Goal: Navigation & Orientation: Find specific page/section

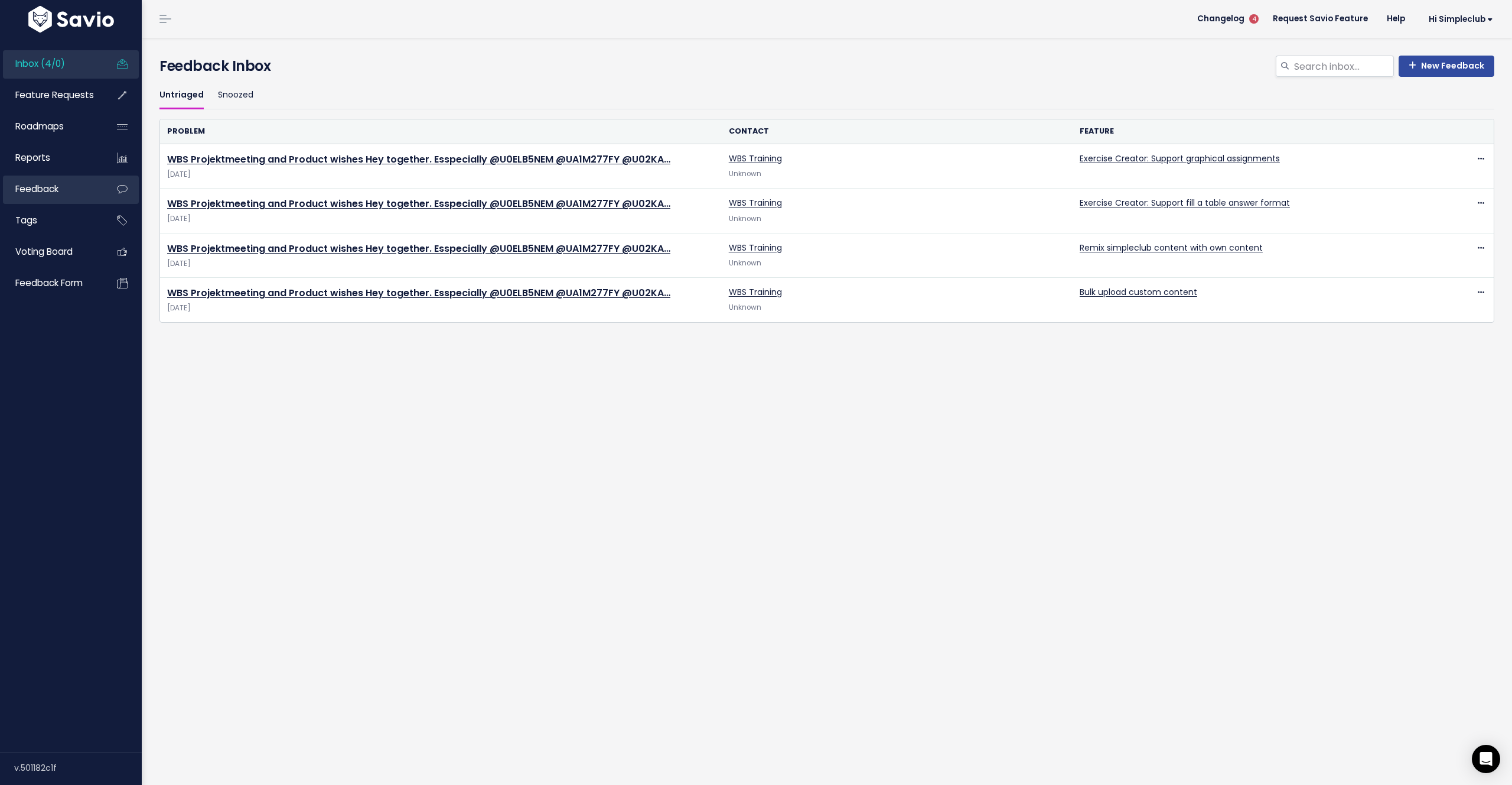
click at [56, 195] on span "Feedback" at bounding box center [37, 189] width 43 height 13
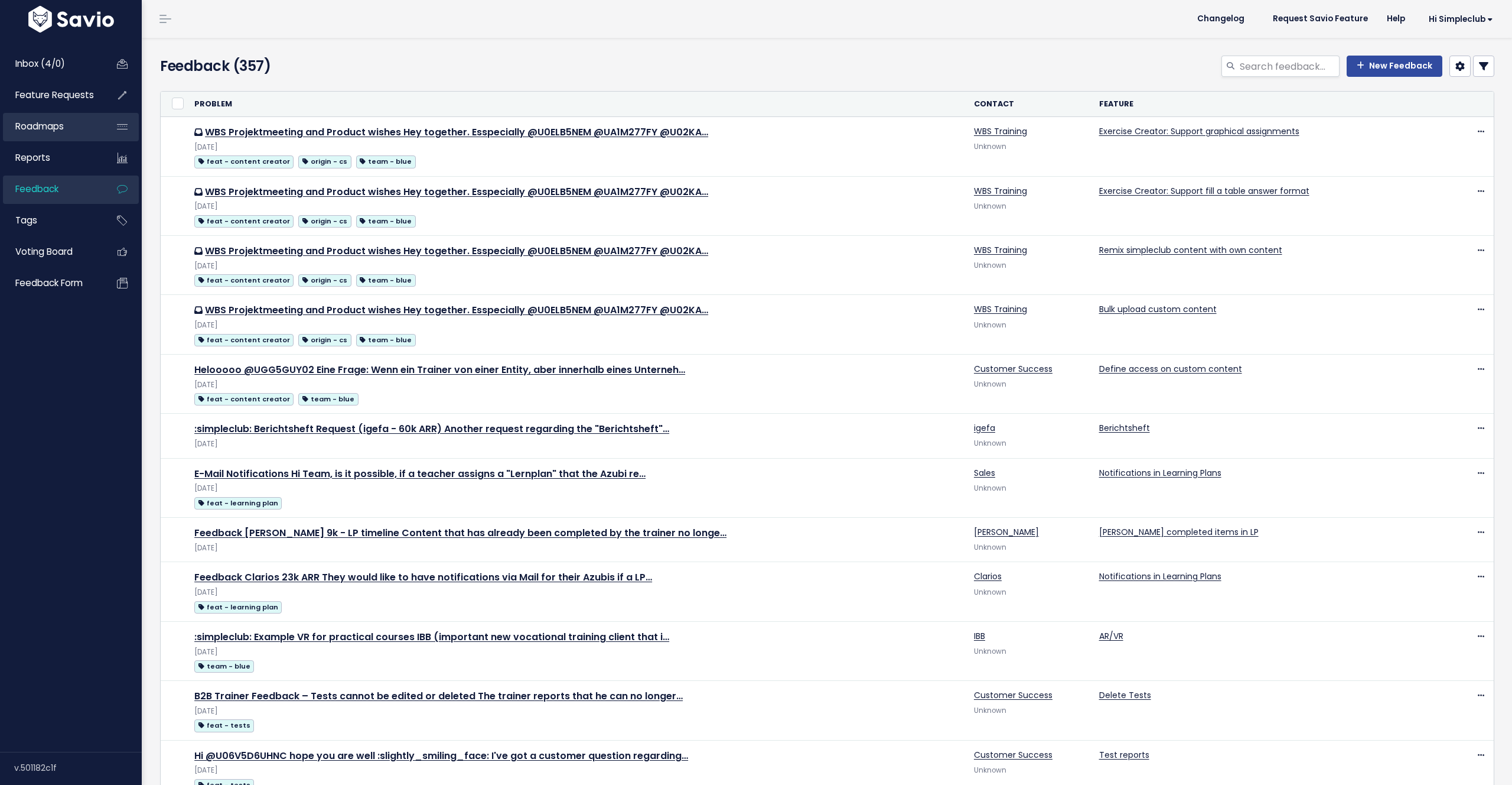
click at [58, 122] on span "Roadmaps" at bounding box center [39, 126] width 48 height 13
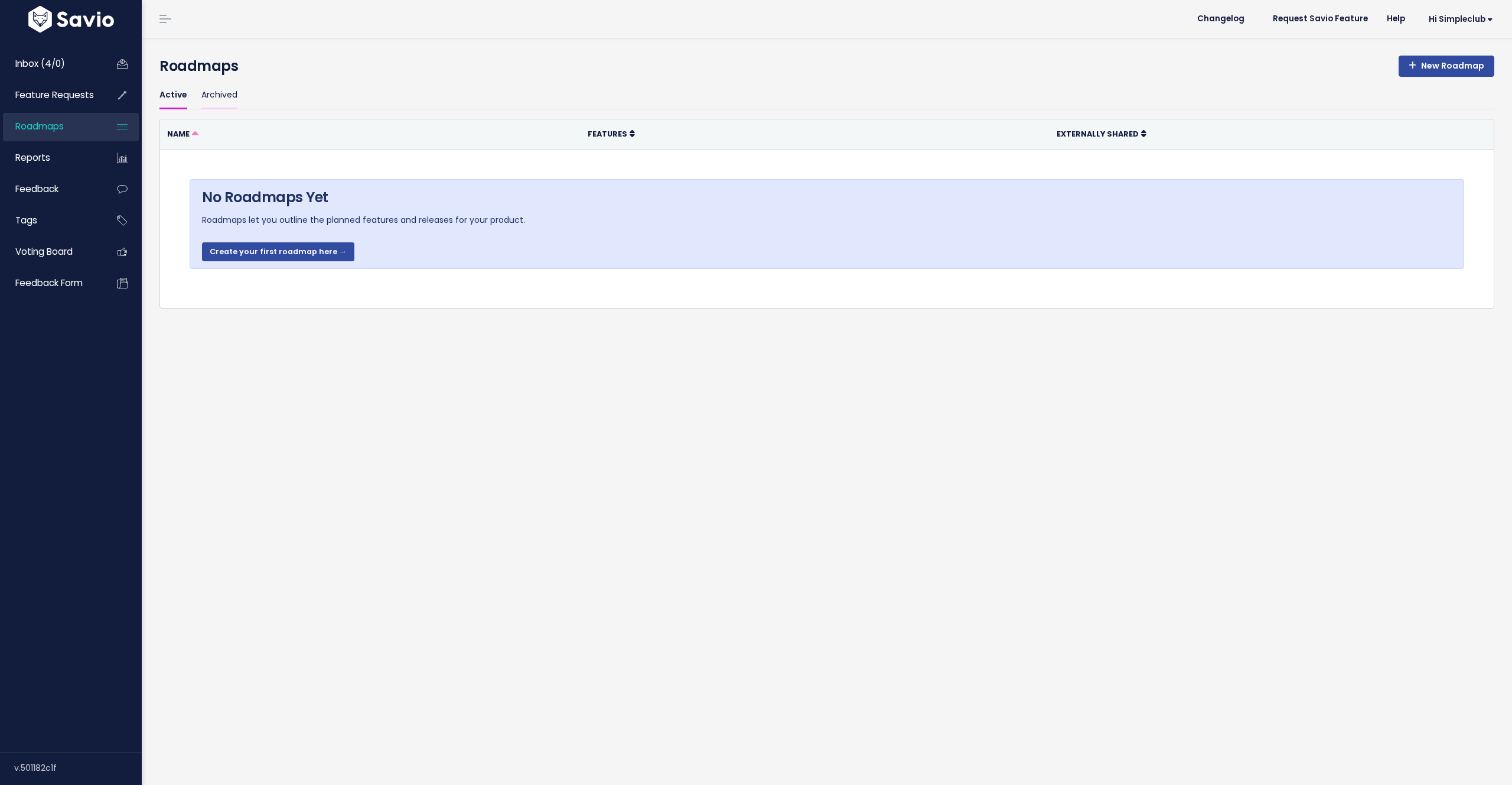
click at [234, 95] on link "Archived" at bounding box center [219, 95] width 36 height 28
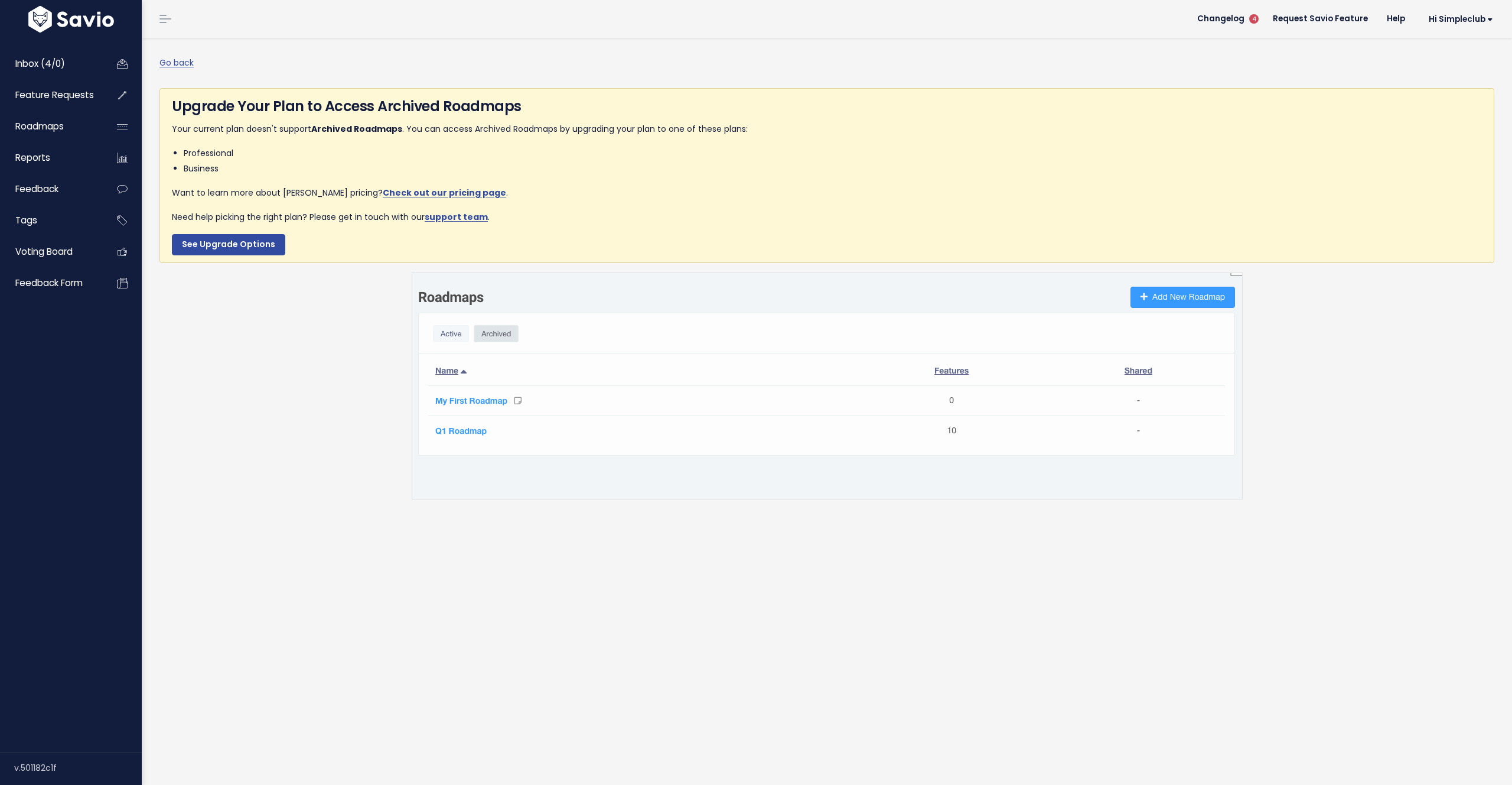
click at [469, 404] on img at bounding box center [827, 386] width 831 height 227
click at [467, 400] on img at bounding box center [827, 386] width 831 height 227
click at [56, 55] on link "Inbox (4/0)" at bounding box center [50, 63] width 95 height 27
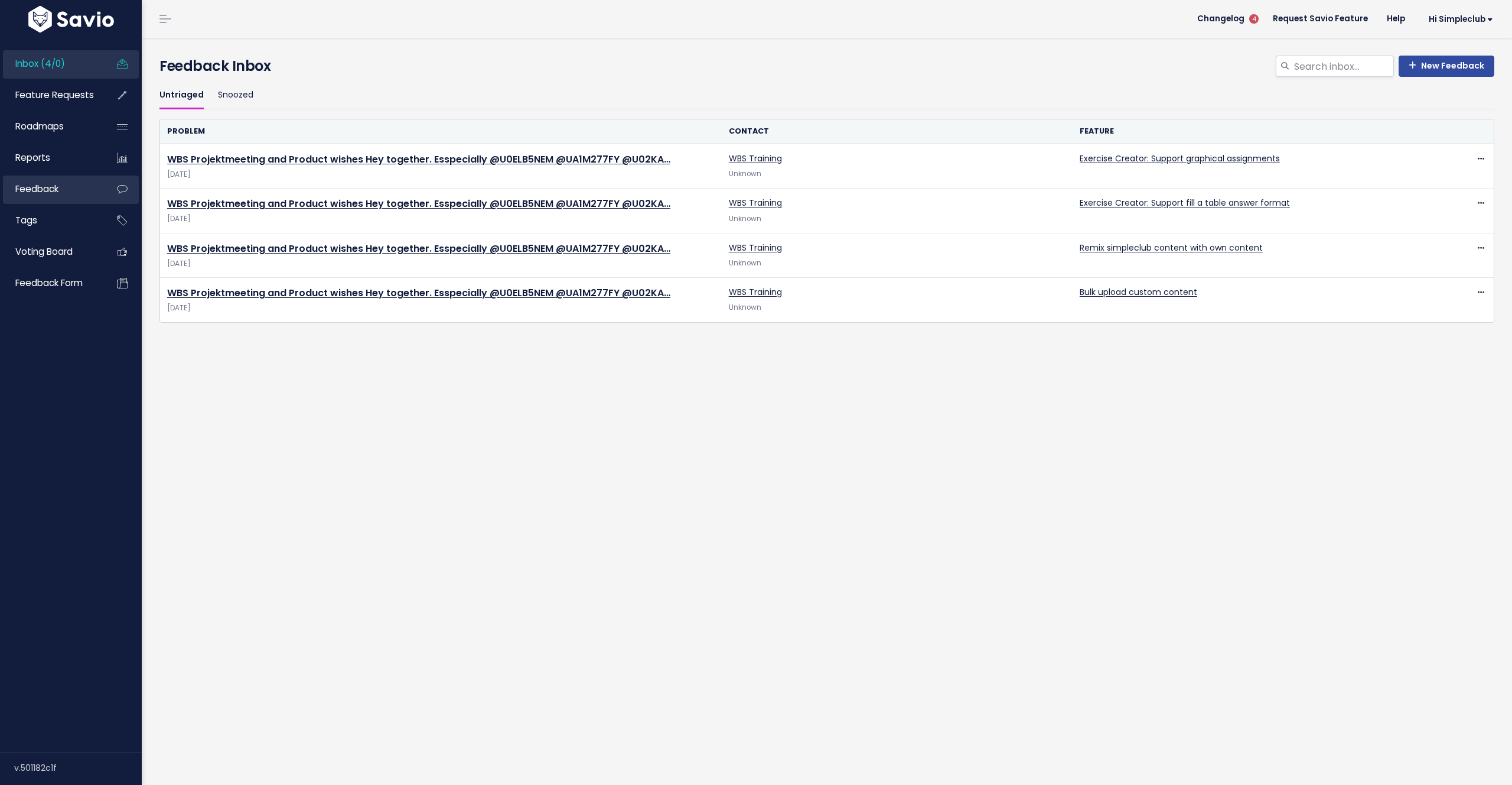
click at [32, 188] on span "Feedback" at bounding box center [37, 189] width 43 height 13
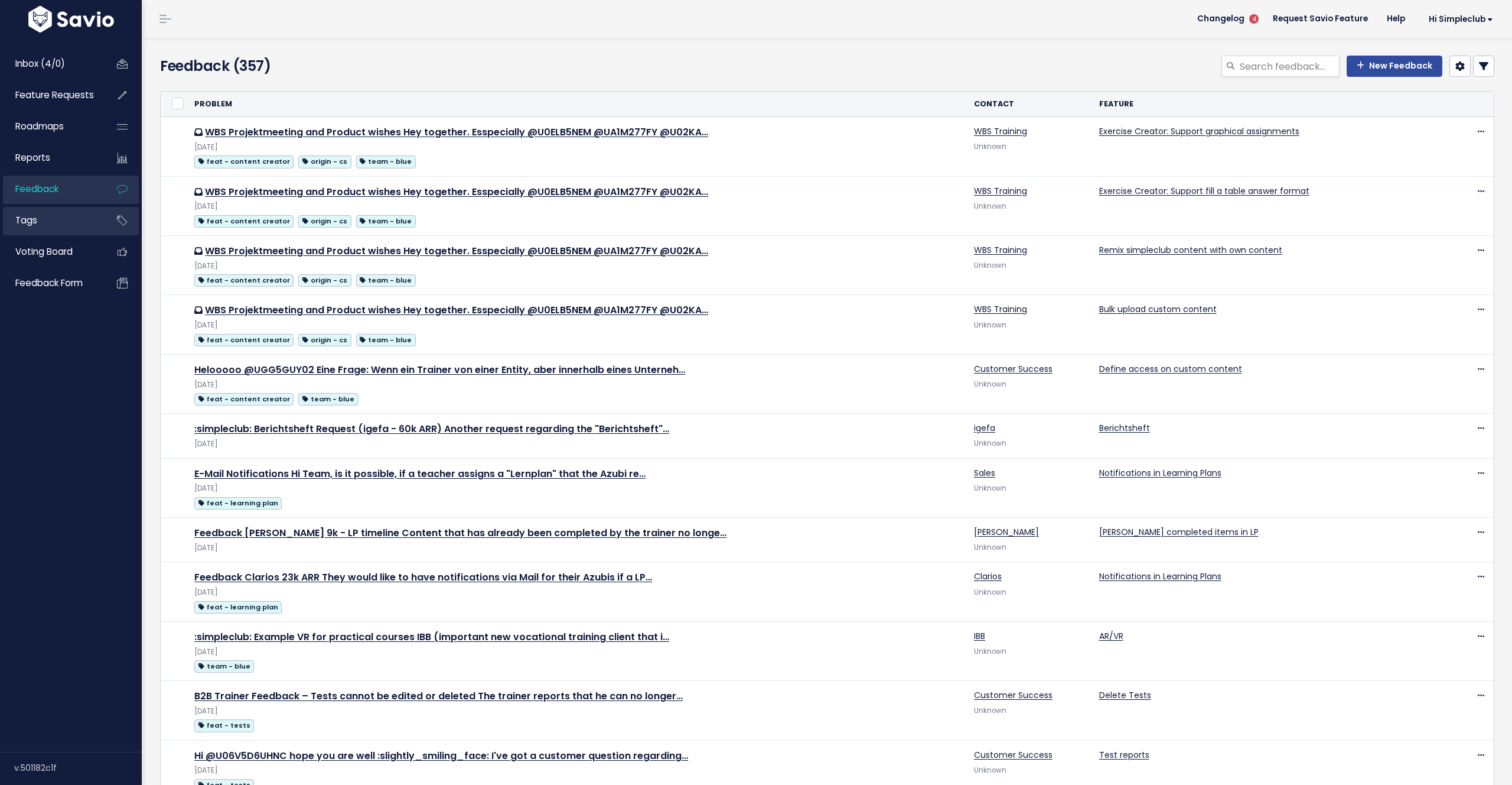
click at [34, 231] on link "Tags" at bounding box center [50, 220] width 95 height 27
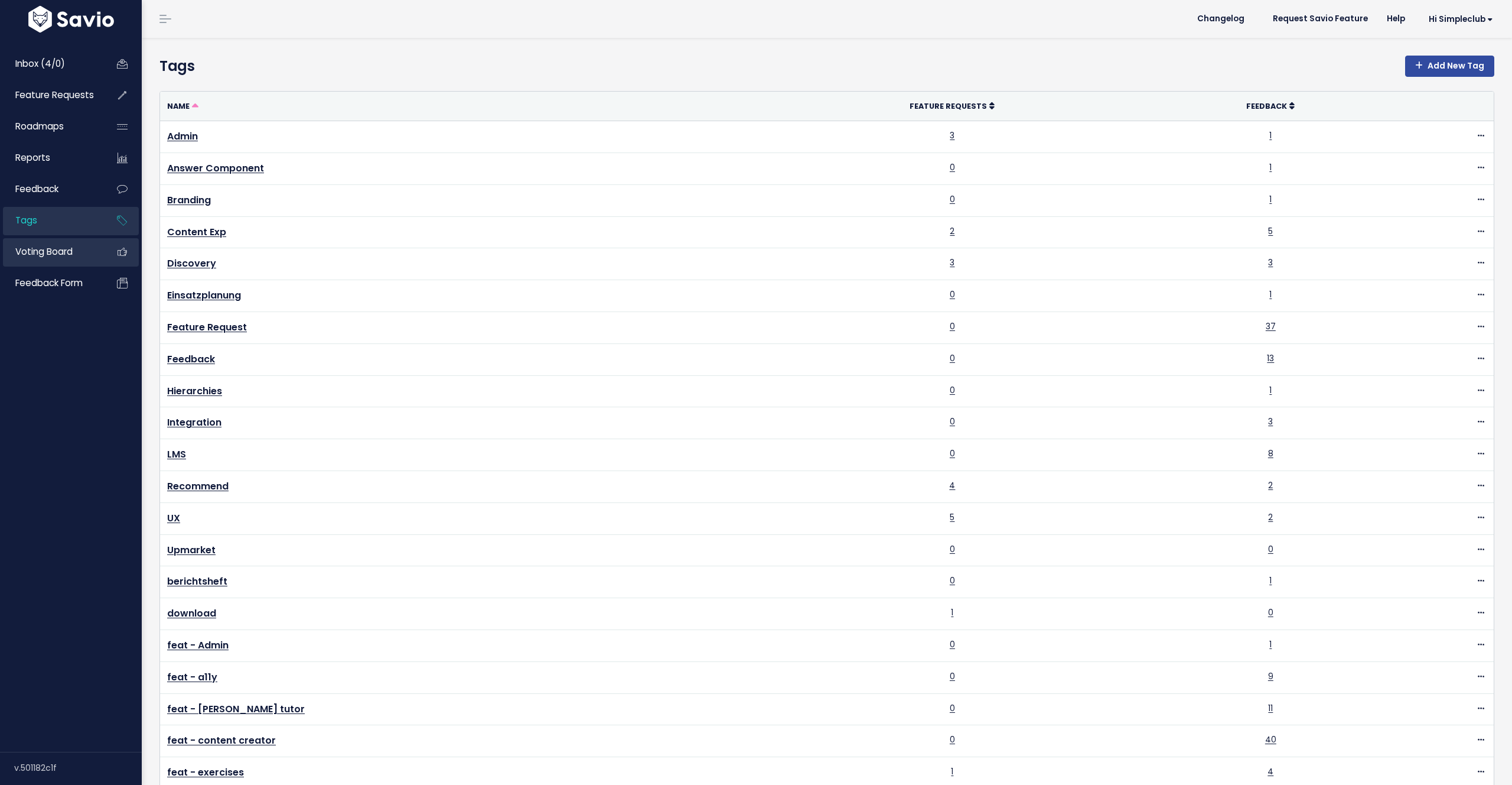
click at [34, 257] on span "Voting Board" at bounding box center [44, 251] width 57 height 13
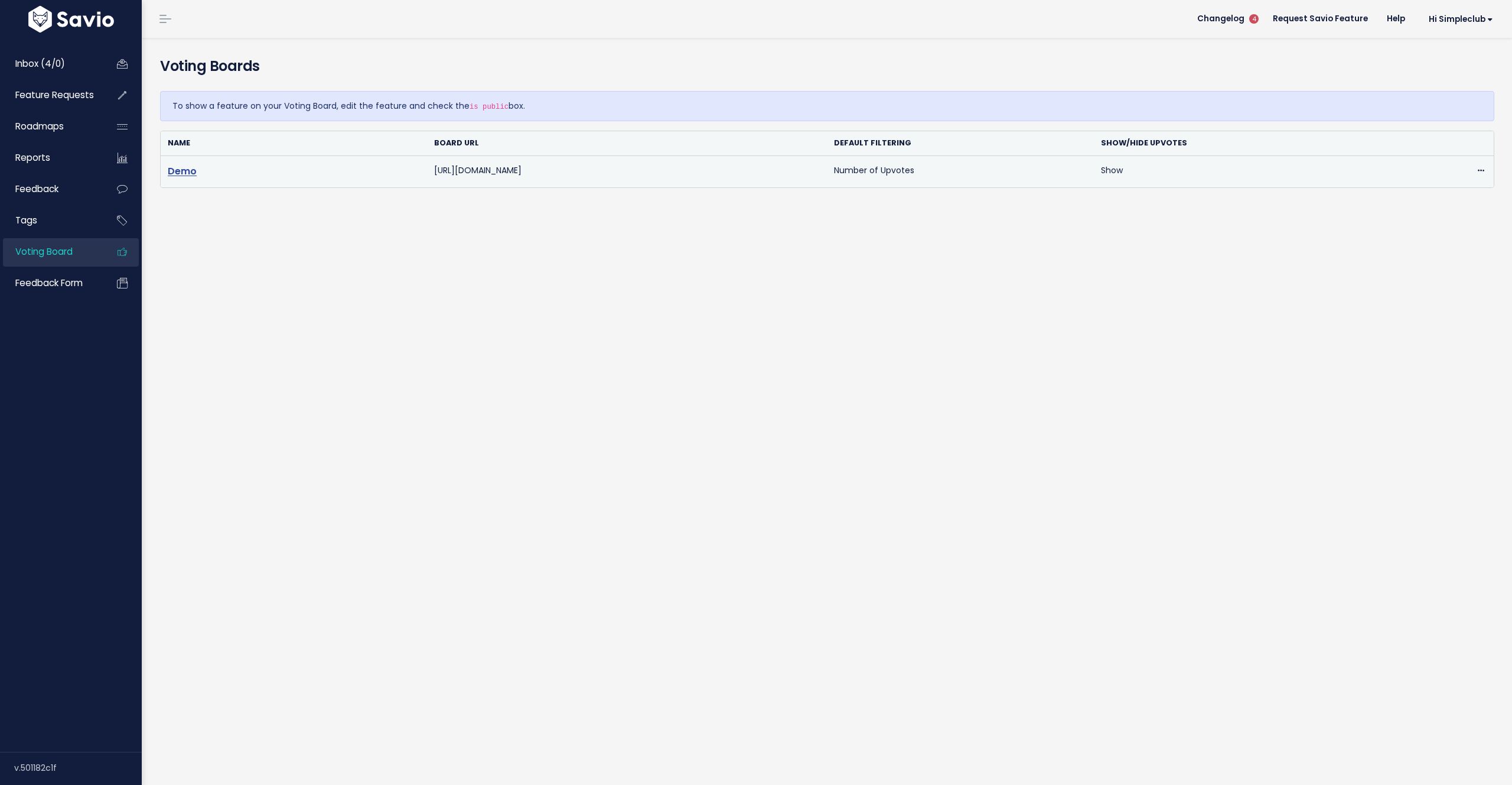
click at [184, 168] on link "Demo" at bounding box center [182, 171] width 29 height 13
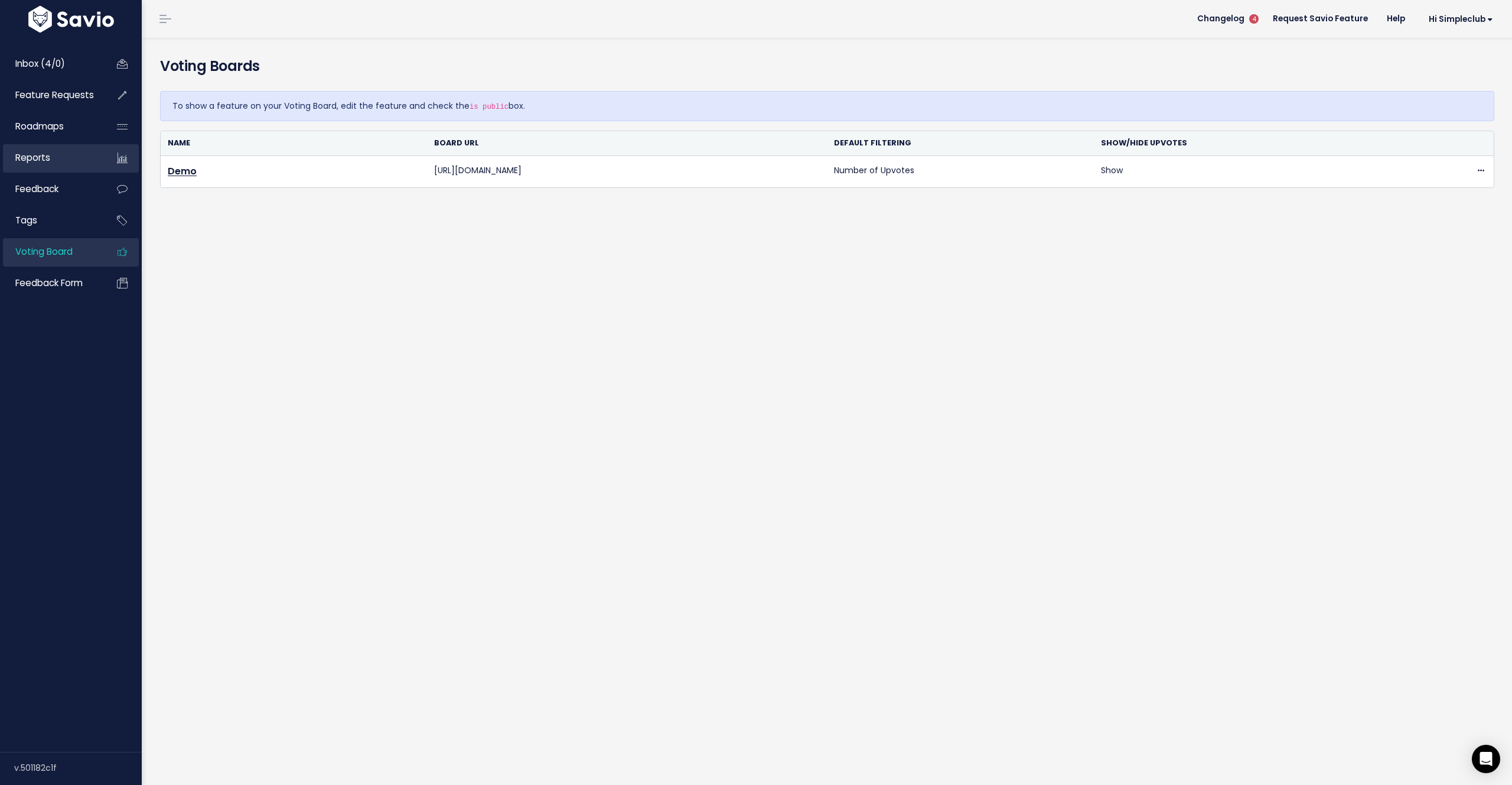
click at [53, 161] on link "Reports" at bounding box center [50, 157] width 95 height 27
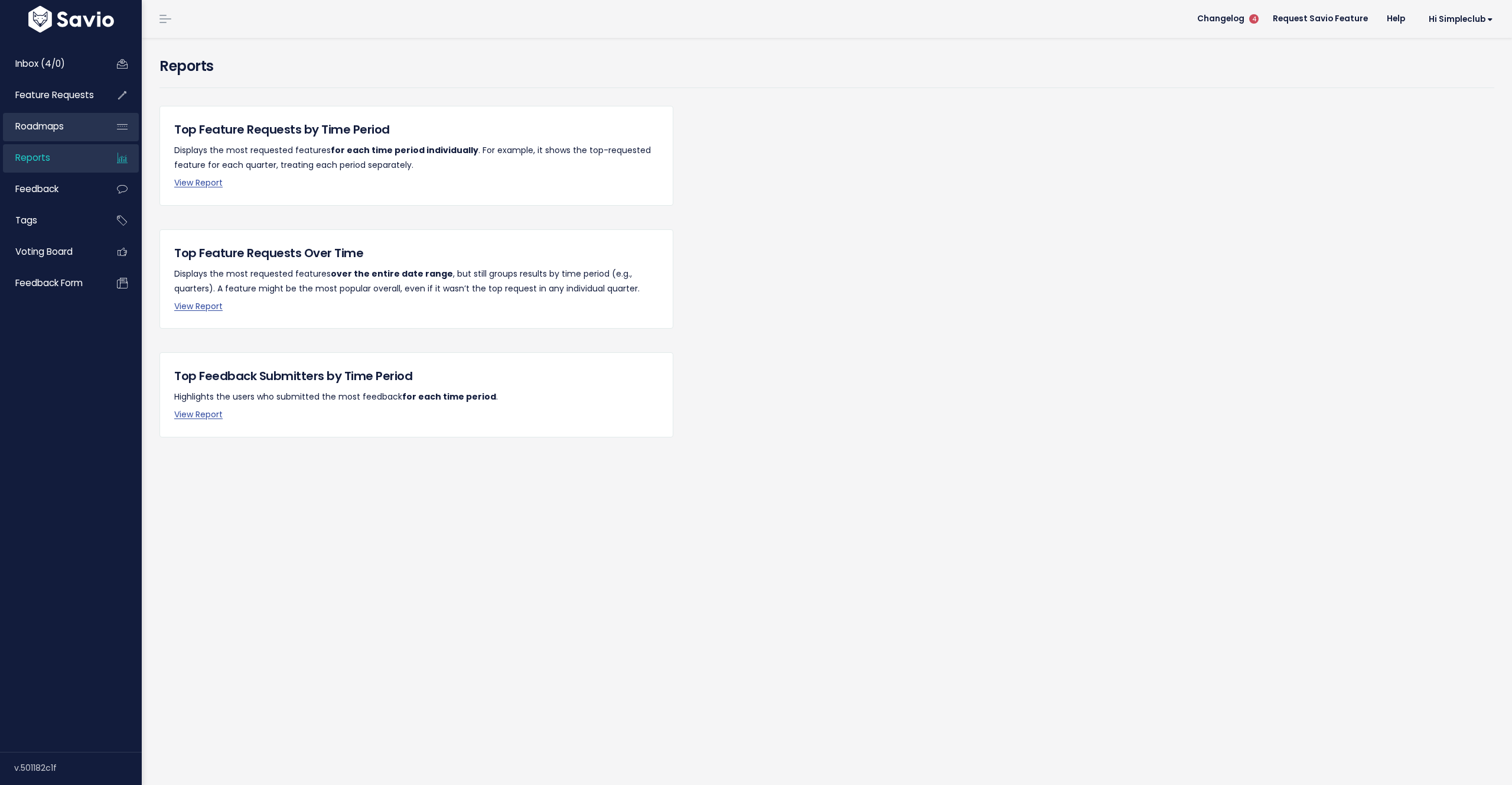
click at [58, 129] on span "Roadmaps" at bounding box center [39, 126] width 48 height 13
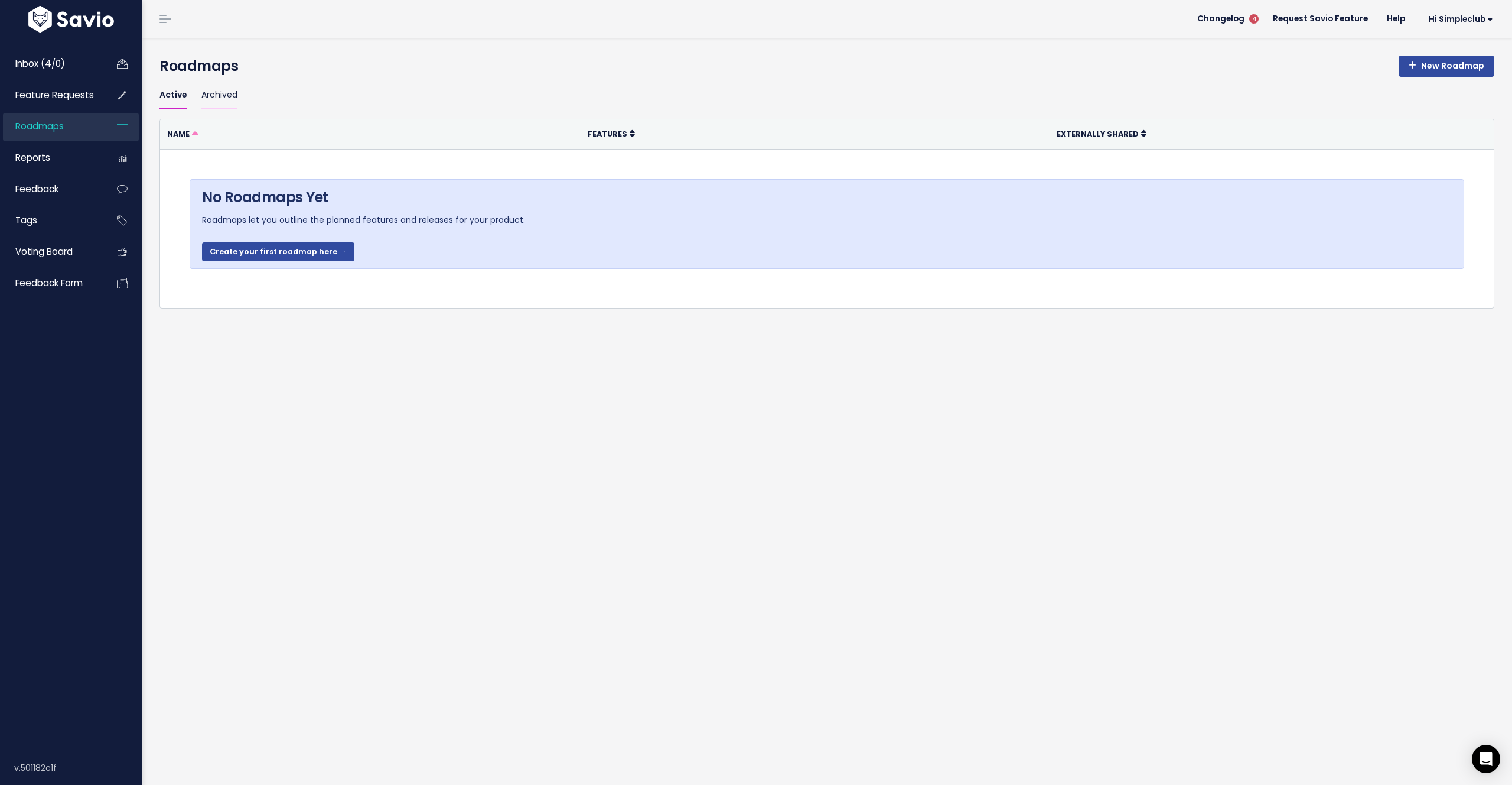
click at [217, 89] on link "Archived" at bounding box center [219, 95] width 36 height 28
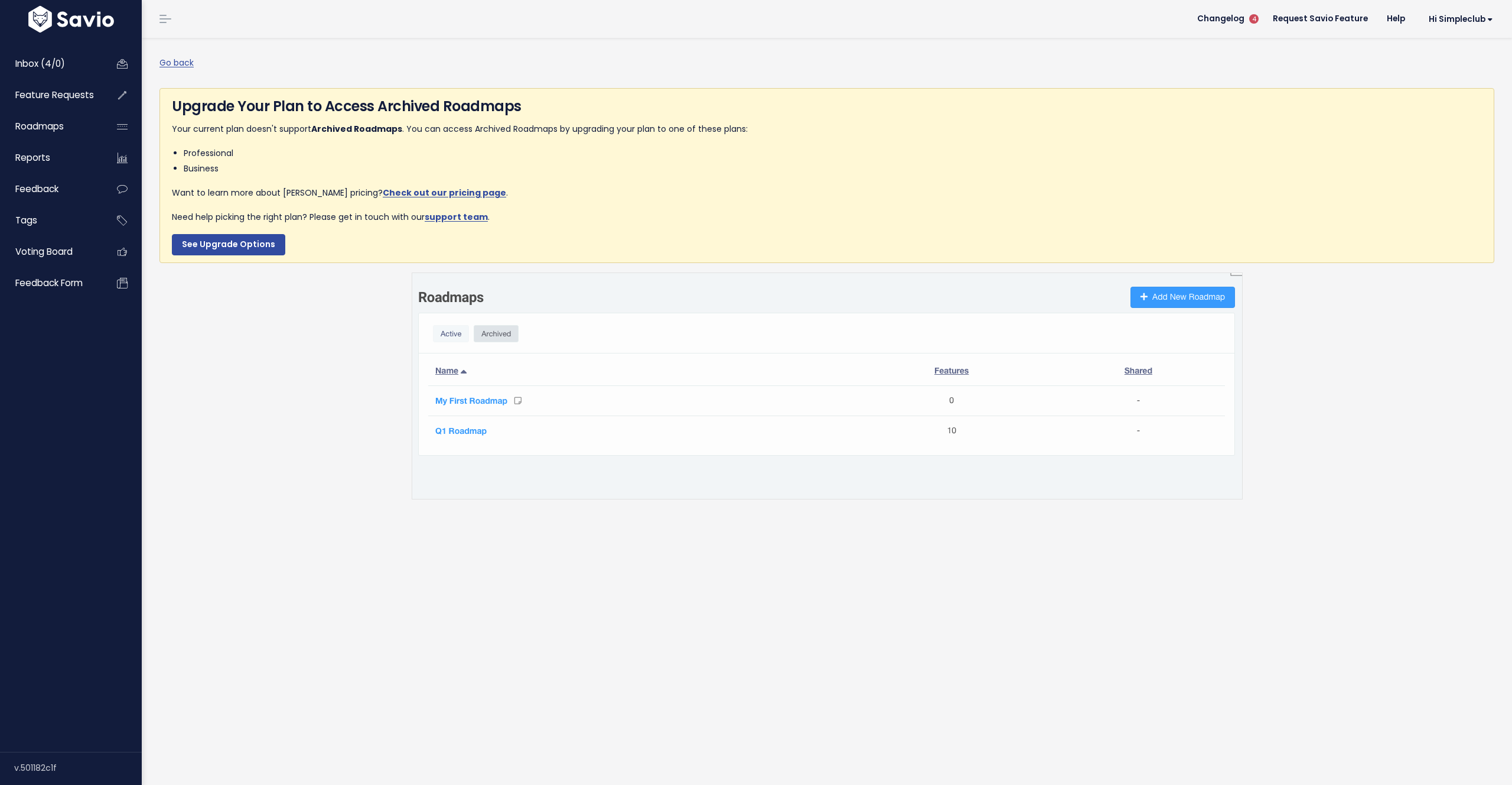
click at [177, 94] on div "Upgrade Your Plan to Access Archived Roadmaps Your current plan doesn't support…" at bounding box center [827, 174] width 1335 height 174
click at [69, 94] on span "Feature Requests" at bounding box center [55, 95] width 79 height 13
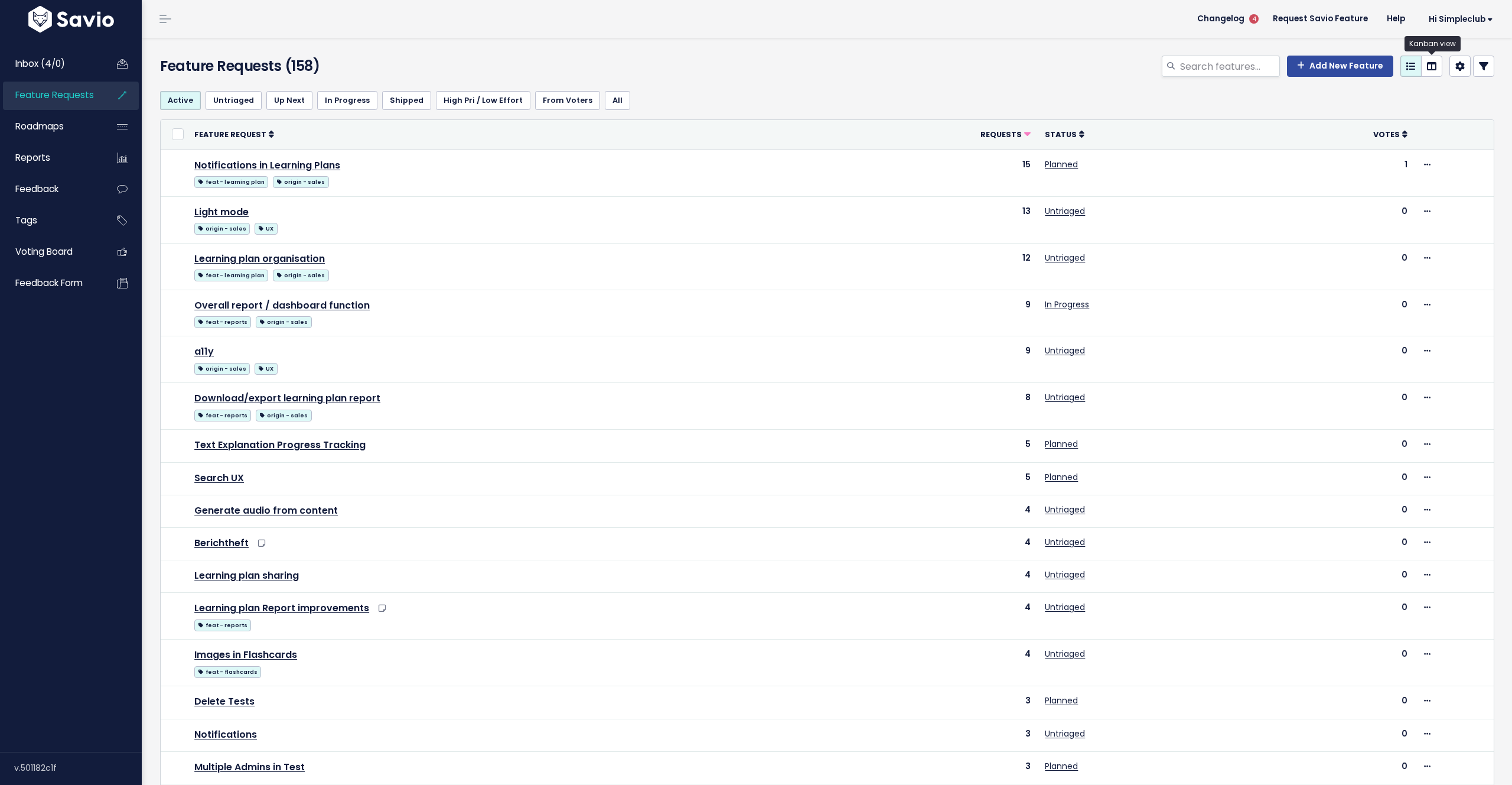
click at [1427, 70] on icon at bounding box center [1432, 66] width 10 height 10
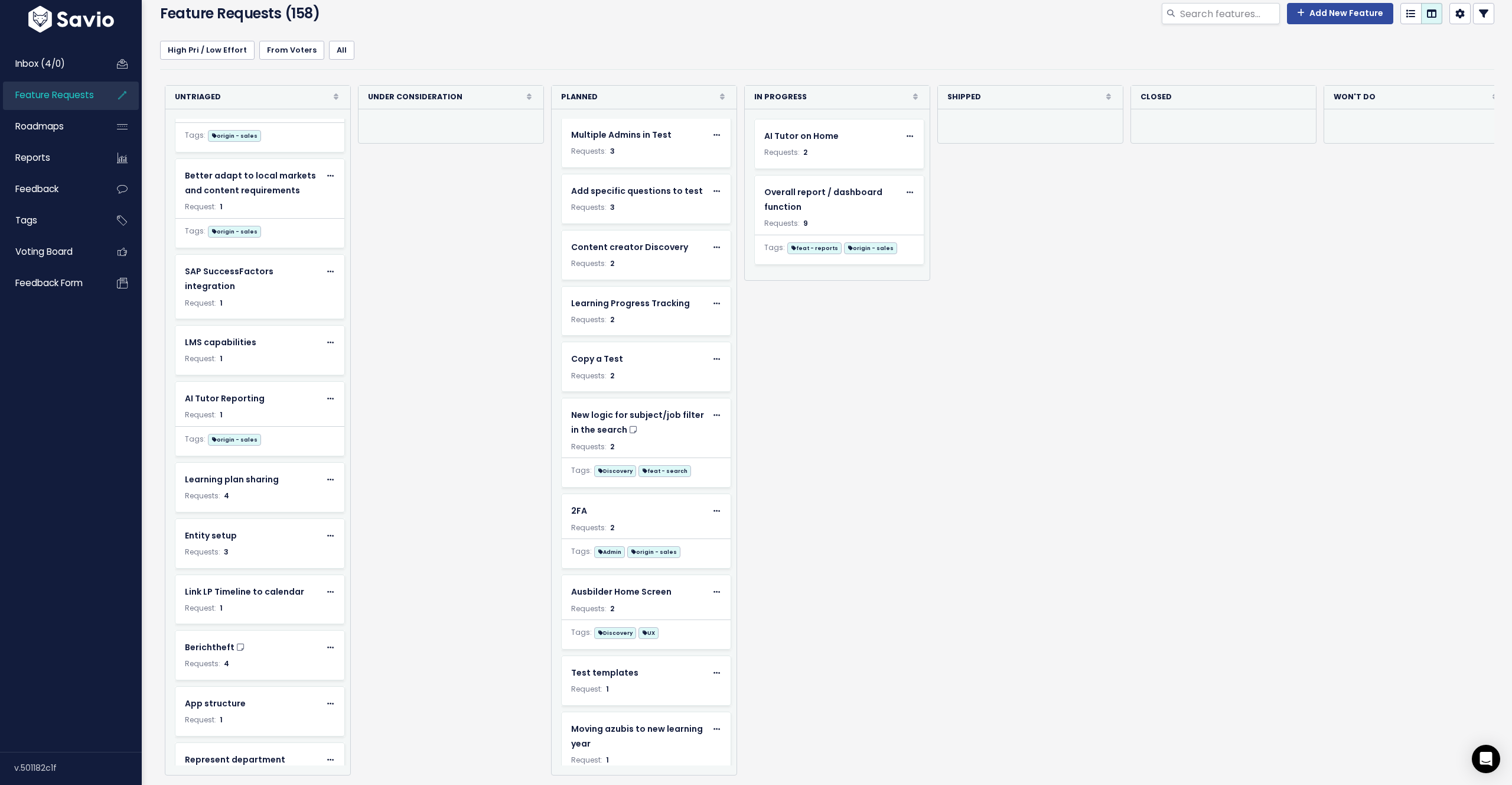
scroll to position [3126, 0]
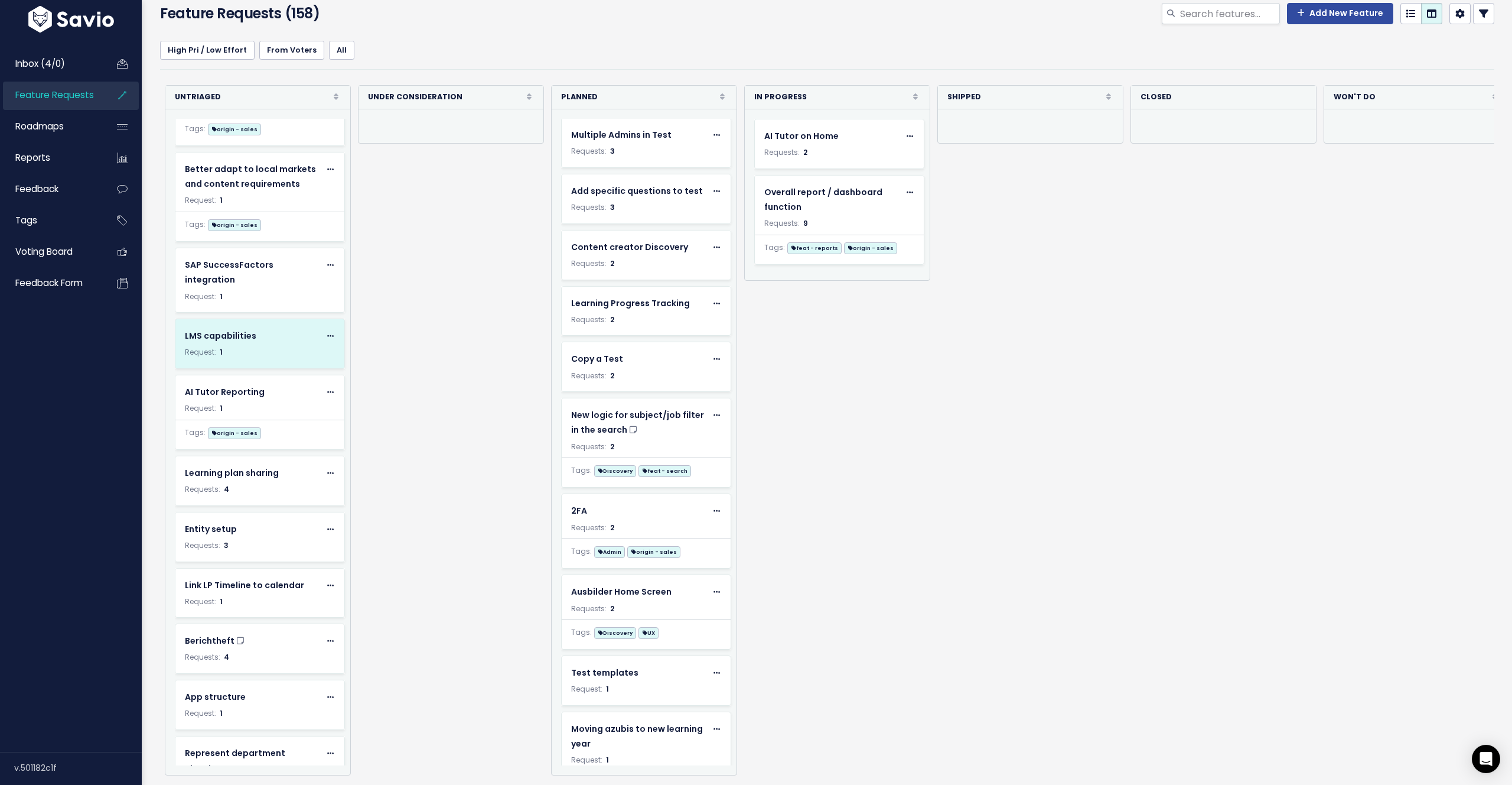
click at [327, 333] on icon at bounding box center [330, 336] width 6 height 8
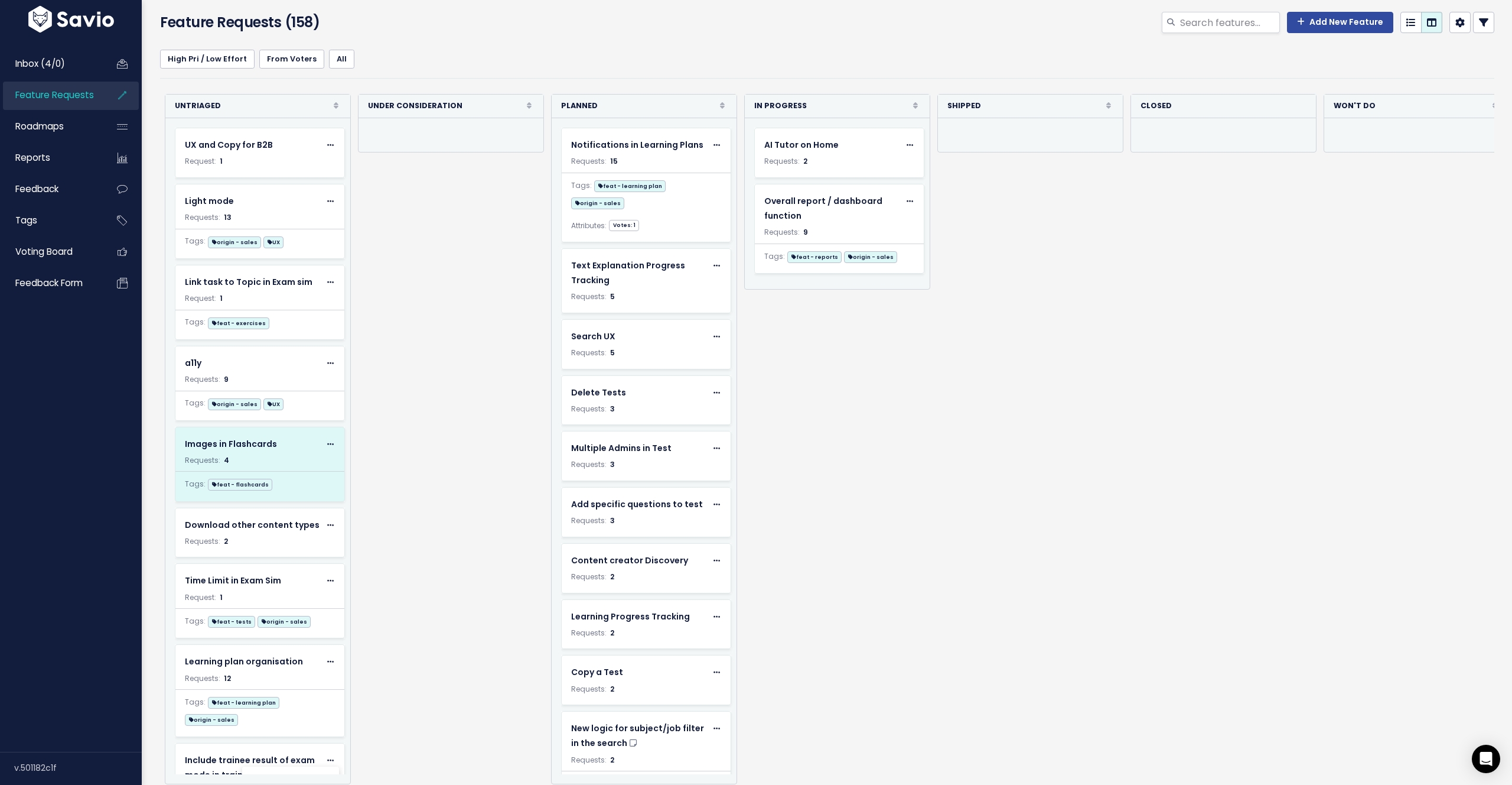
scroll to position [89, 0]
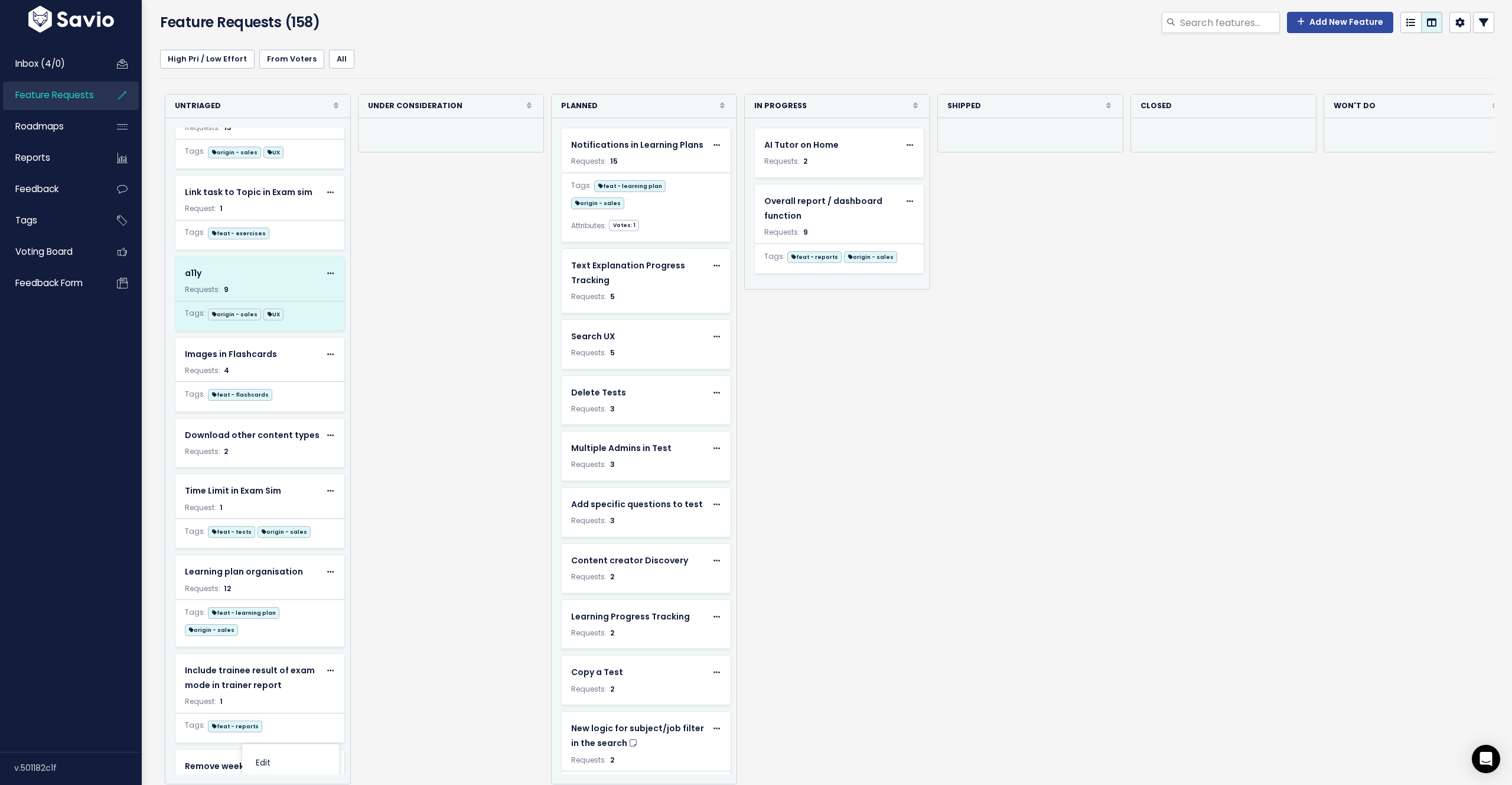
click at [328, 270] on icon at bounding box center [330, 274] width 6 height 8
click at [390, 278] on div "Re-sorting cards... Untriaged Rank Requests (Low => High) Requests (High => Low…" at bounding box center [835, 439] width 1349 height 690
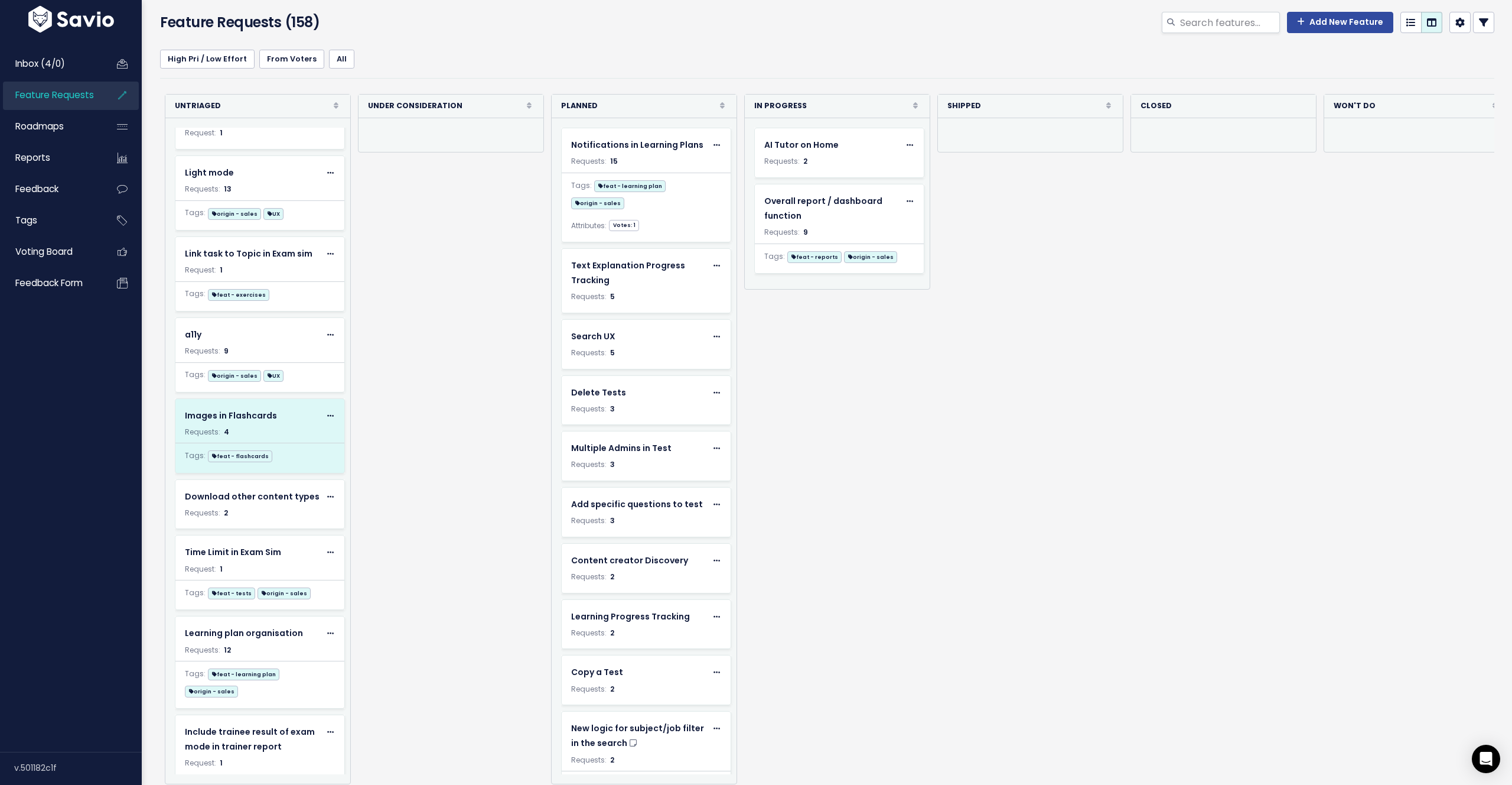
scroll to position [0, 0]
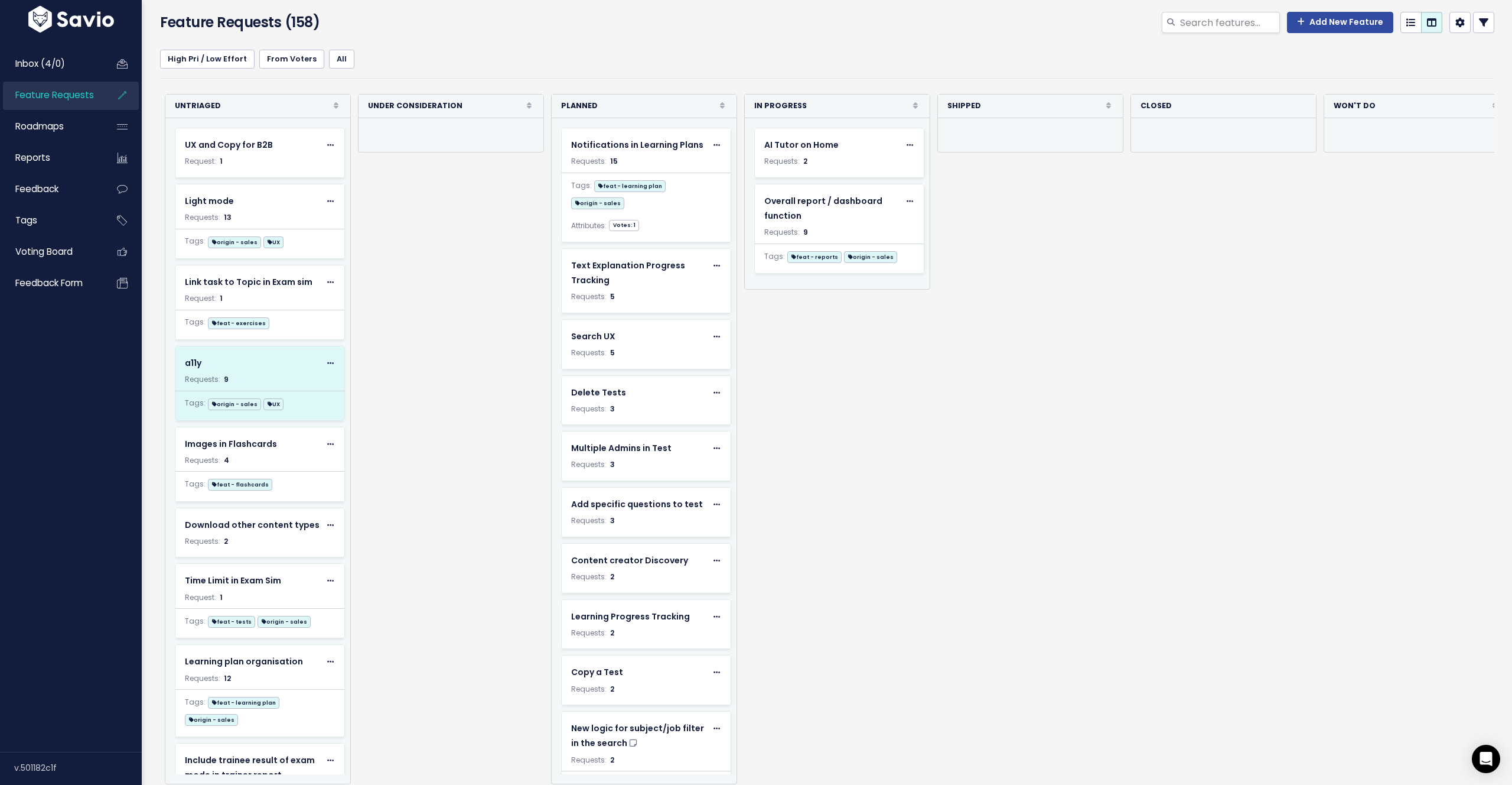
click at [281, 376] on div "Requests: 9" at bounding box center [260, 379] width 150 height 13
click at [289, 373] on div "Requests: 9" at bounding box center [260, 379] width 150 height 13
click at [227, 367] on div "a11y" at bounding box center [252, 363] width 135 height 15
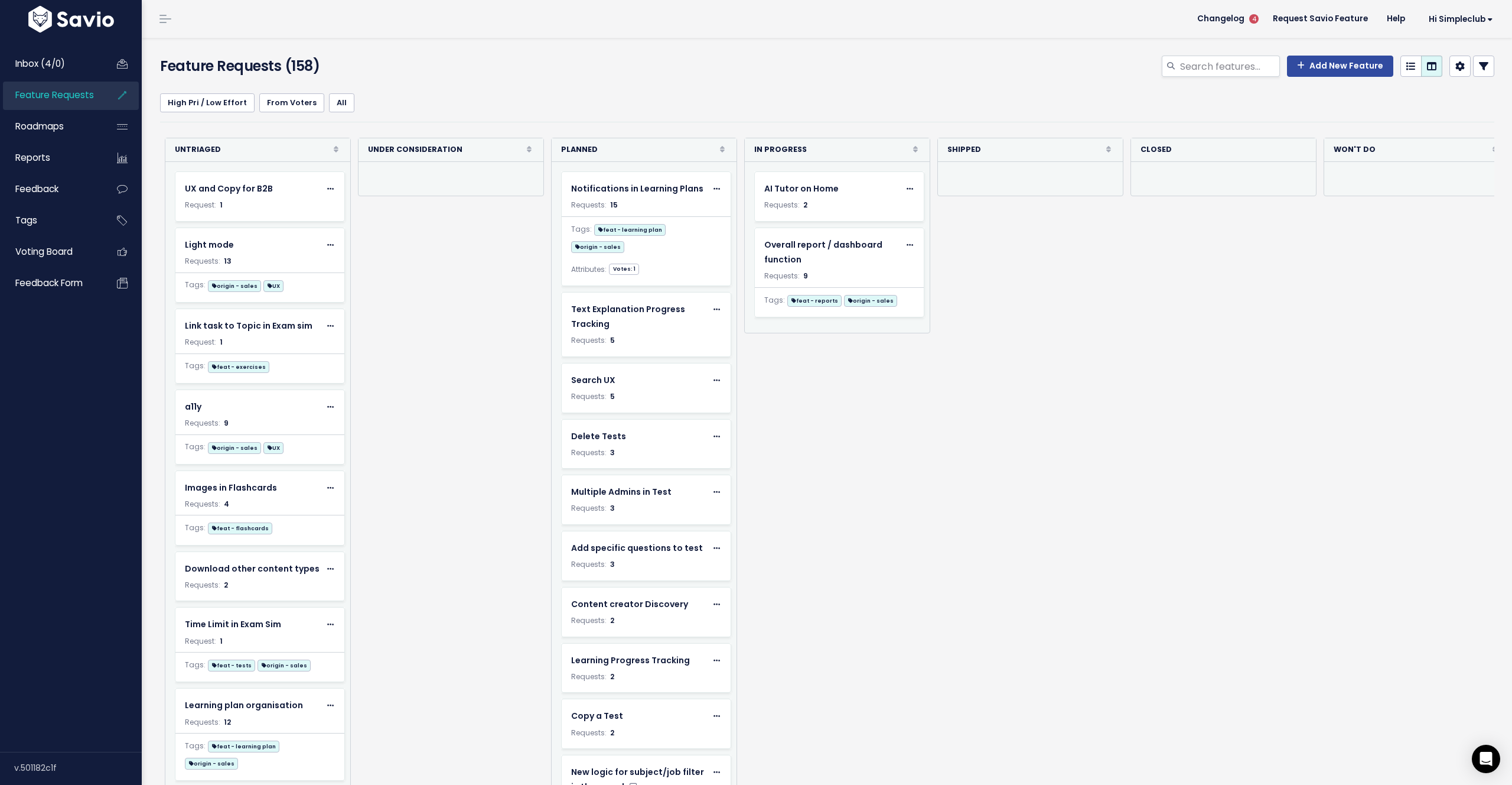
click at [436, 82] on div "High Pri / Low Effort From [GEOGRAPHIC_DATA] All" at bounding box center [827, 102] width 1334 height 41
click at [254, 203] on div "Request: 1" at bounding box center [260, 205] width 150 height 13
click at [93, 559] on div "Inbox (4/0) Feature Requests Roadmaps Reports" at bounding box center [71, 393] width 142 height 716
click at [223, 260] on body "Inbox (4/0) Feature Requests Roadmaps" at bounding box center [756, 418] width 1512 height 838
